Goal: Information Seeking & Learning: Learn about a topic

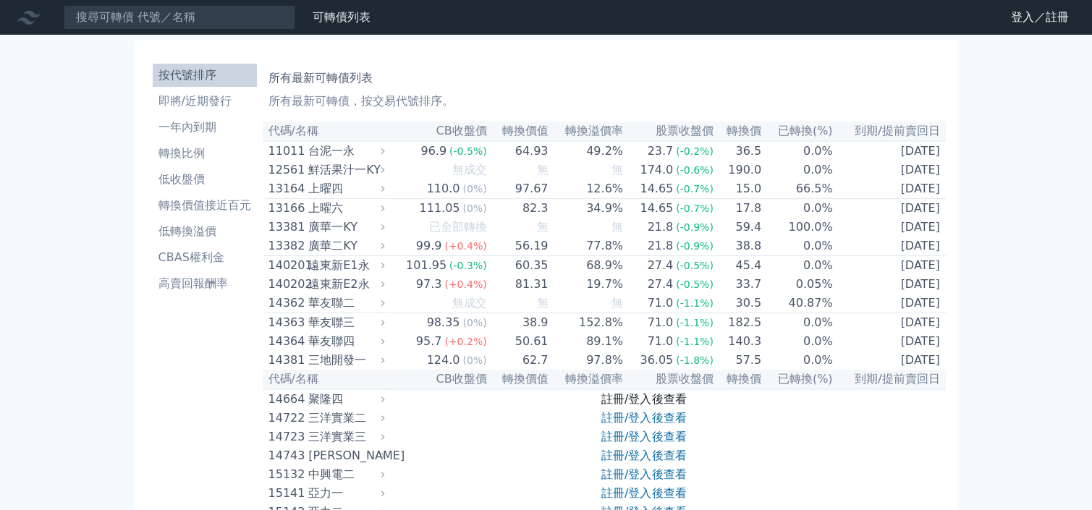
click at [645, 406] on link "註冊/登入後查看" at bounding box center [643, 399] width 85 height 14
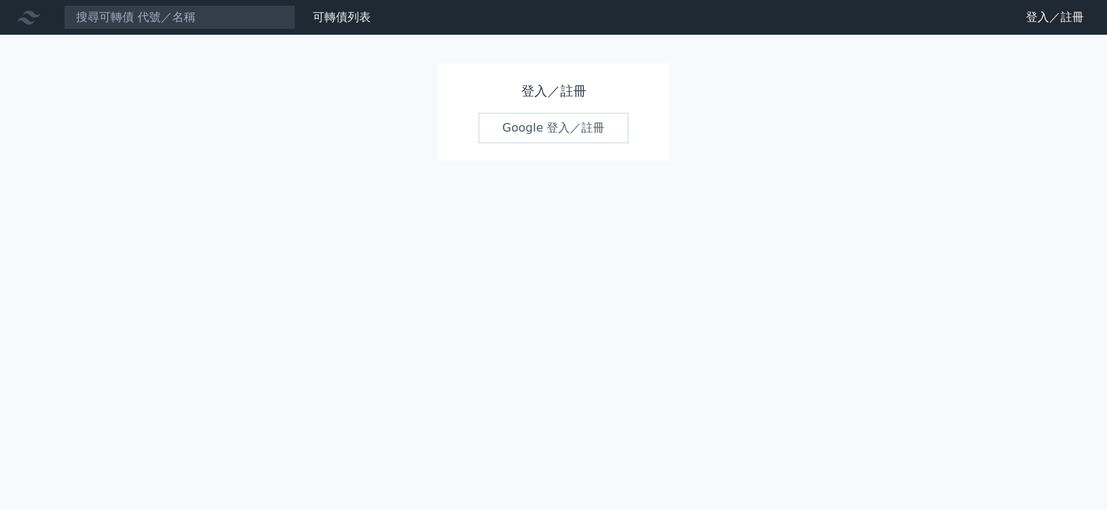
click at [560, 122] on link "Google 登入／註冊" at bounding box center [553, 128] width 151 height 30
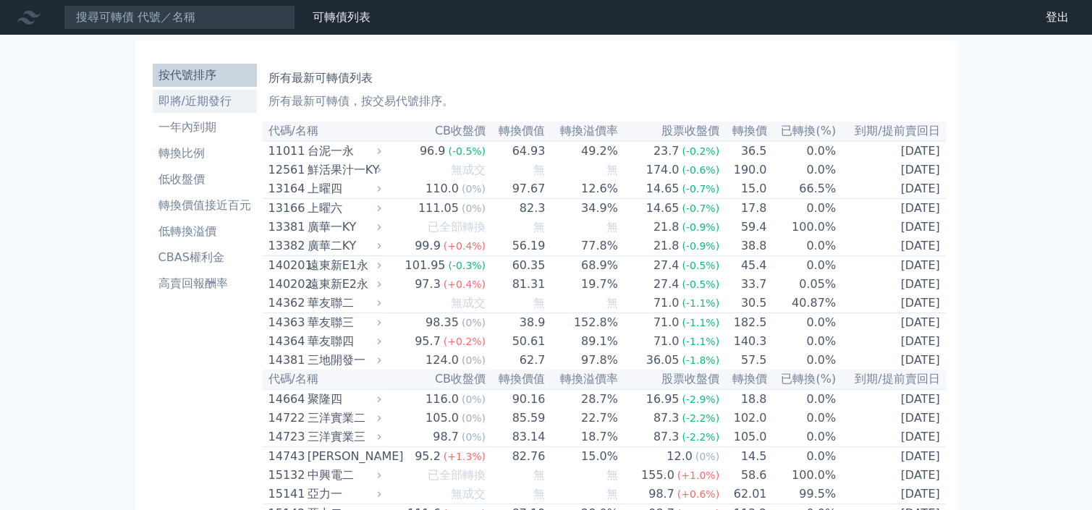
click at [208, 103] on li "即將/近期發行" at bounding box center [205, 101] width 104 height 17
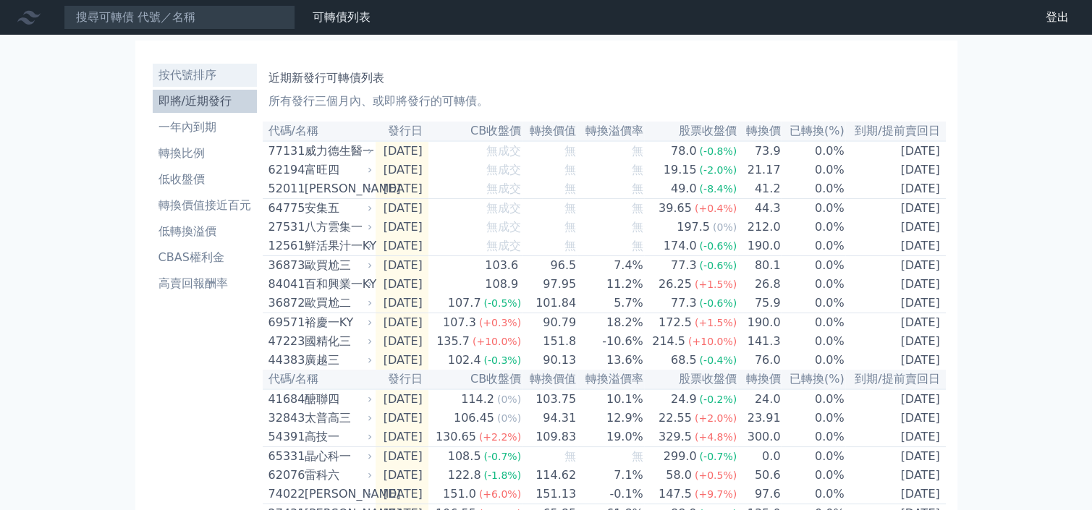
click at [190, 75] on li "按代號排序" at bounding box center [205, 75] width 104 height 17
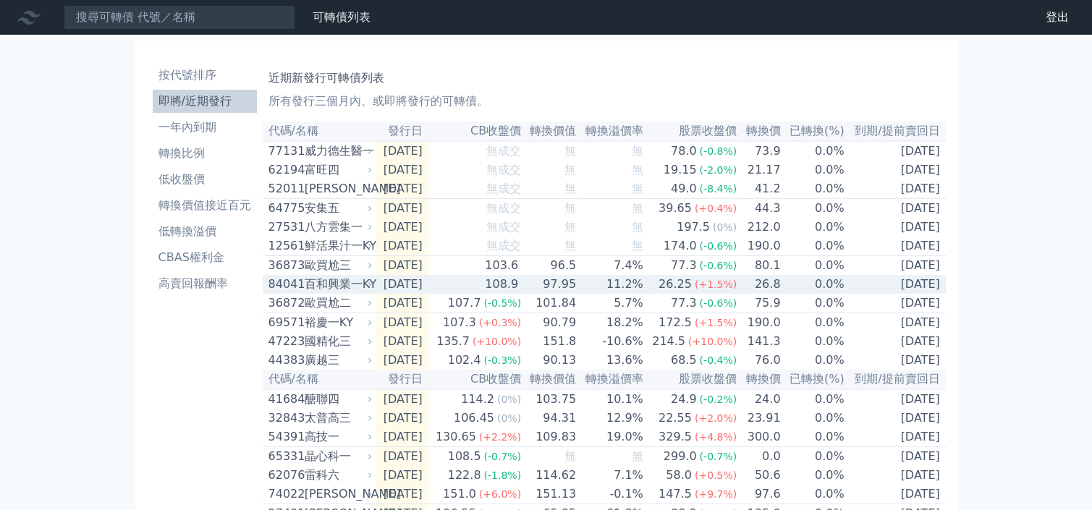
click at [305, 292] on div "百和興業一KY" at bounding box center [337, 284] width 65 height 17
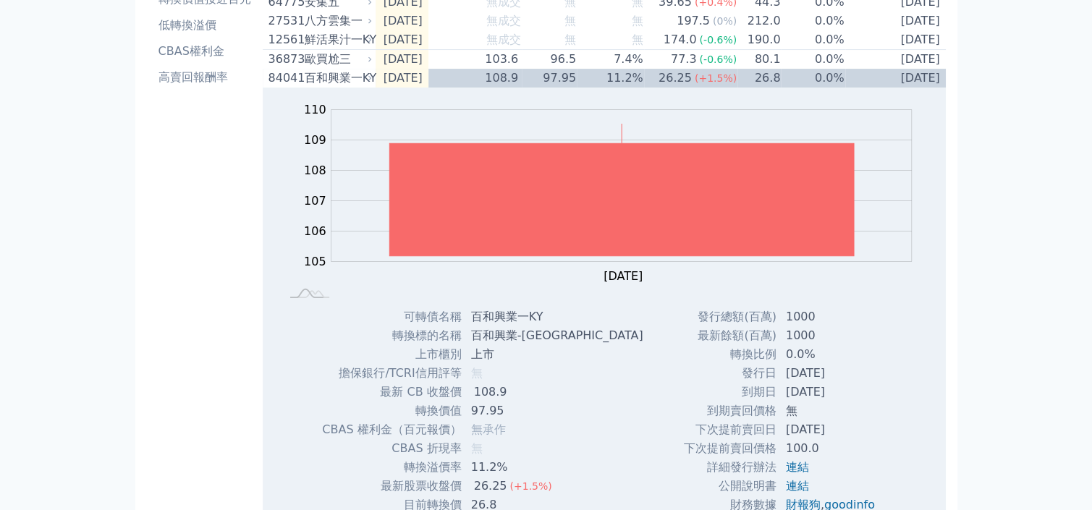
scroll to position [208, 0]
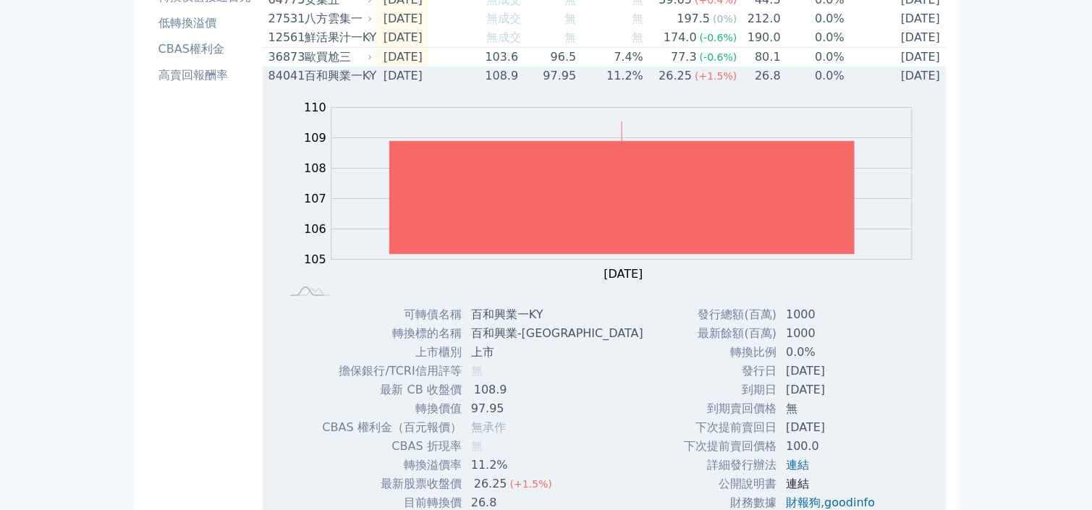
click at [792, 491] on link "連結" at bounding box center [797, 484] width 23 height 14
click at [291, 83] on div "84041" at bounding box center [285, 75] width 33 height 17
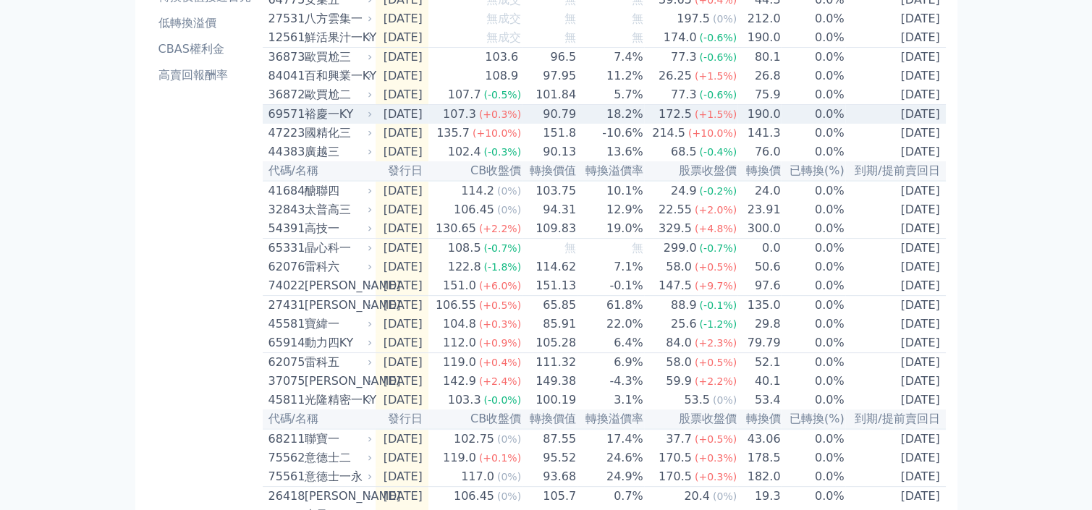
click at [309, 123] on div "裕慶一KY" at bounding box center [337, 114] width 65 height 17
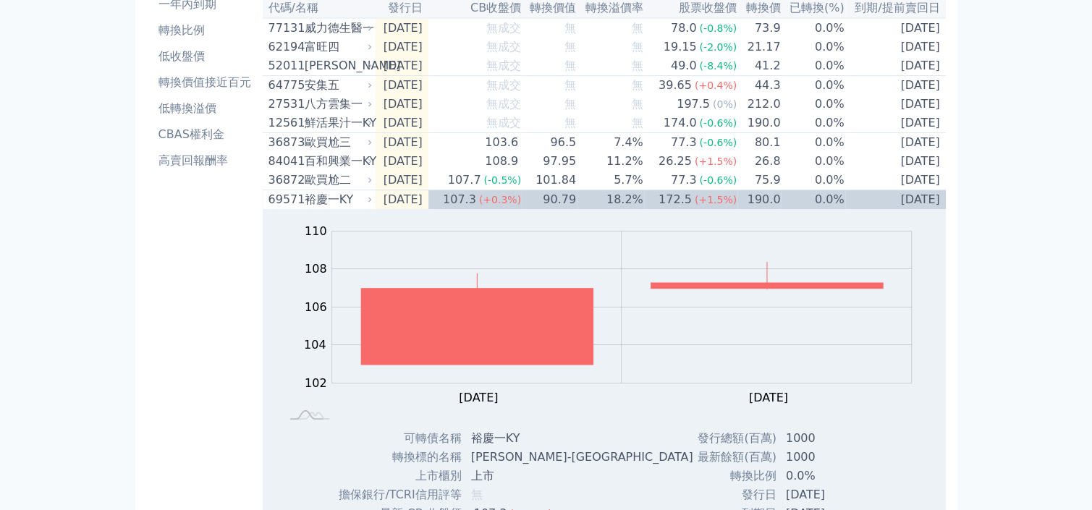
scroll to position [129, 0]
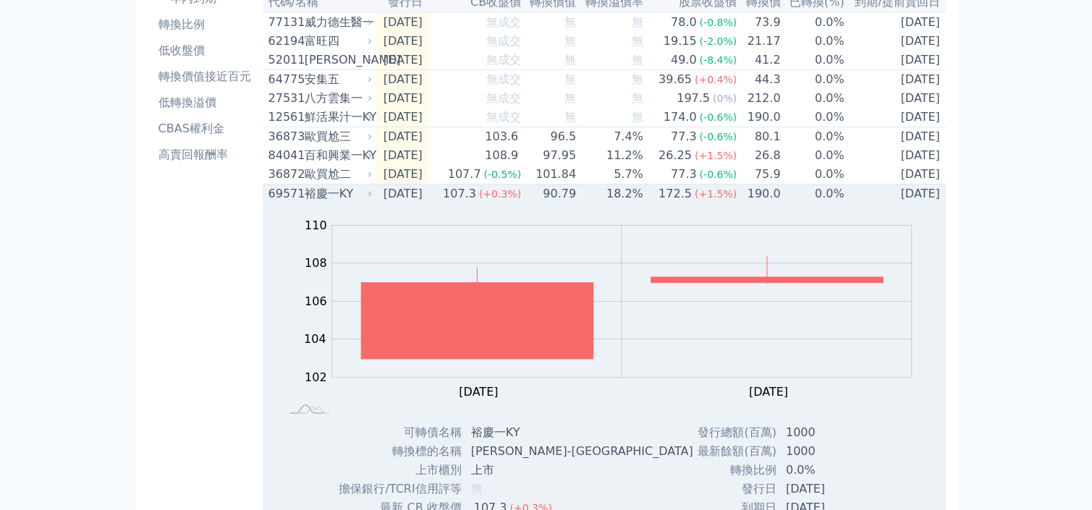
click at [556, 204] on td "90.79" at bounding box center [549, 195] width 55 height 20
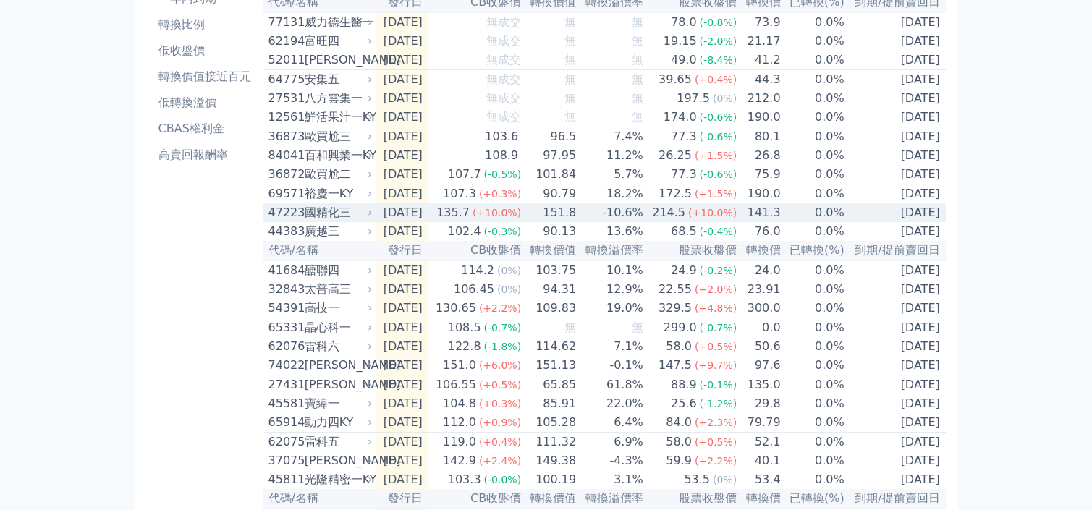
click at [364, 221] on div "國精化三" at bounding box center [337, 212] width 65 height 17
